Goal: Find contact information: Find contact information

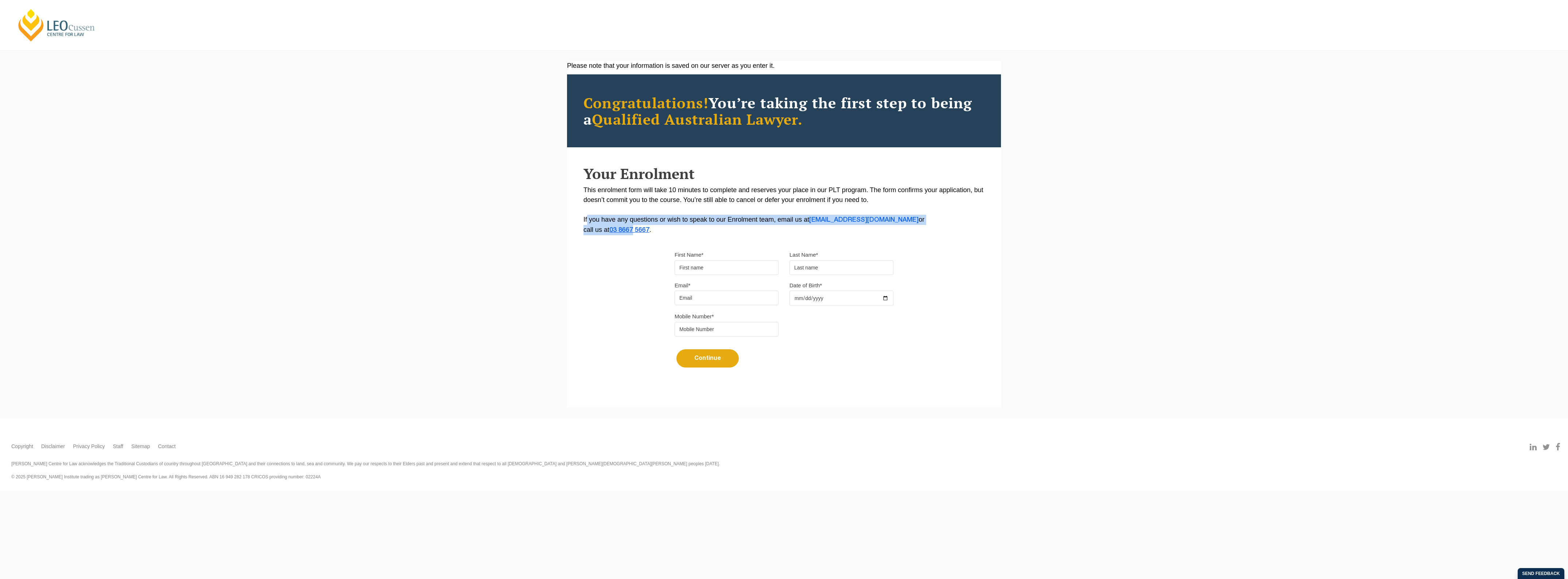
drag, startPoint x: 586, startPoint y: 218, endPoint x: 635, endPoint y: 231, distance: 50.7
click at [635, 231] on p "This enrolment form will take 10 minutes to complete and reserves your place in…" at bounding box center [784, 210] width 401 height 50
click at [665, 231] on p "This enrolment form will take 10 minutes to complete and reserves your place in…" at bounding box center [784, 210] width 401 height 50
click at [653, 228] on p "This enrolment form will take 10 minutes to complete and reserves your place in…" at bounding box center [784, 210] width 401 height 50
click at [660, 234] on p "This enrolment form will take 10 minutes to complete and reserves your place in…" at bounding box center [784, 210] width 401 height 50
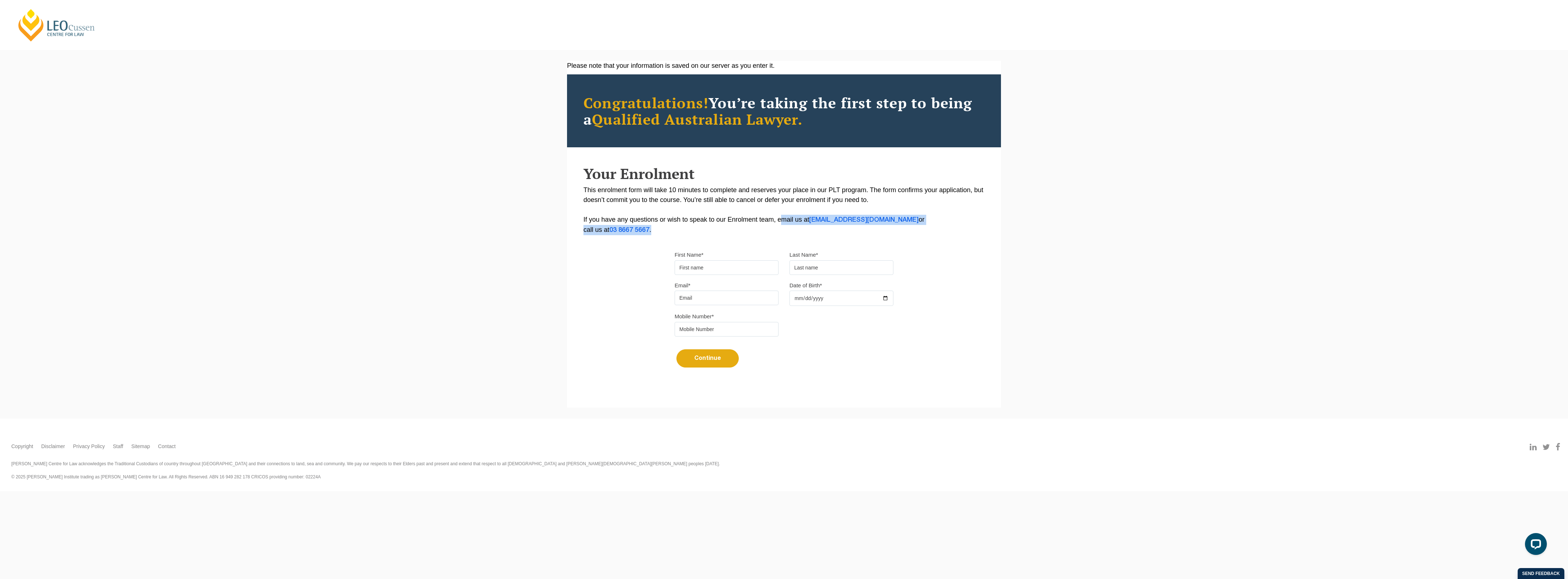
drag, startPoint x: 777, startPoint y: 219, endPoint x: 772, endPoint y: 233, distance: 14.9
click at [772, 233] on p "This enrolment form will take 10 minutes to complete and reserves your place in…" at bounding box center [784, 210] width 401 height 50
copy p "email us at enrolment@leocussen.edu.au or call us at 03 8667 5667 ."
